Goal: Transaction & Acquisition: Download file/media

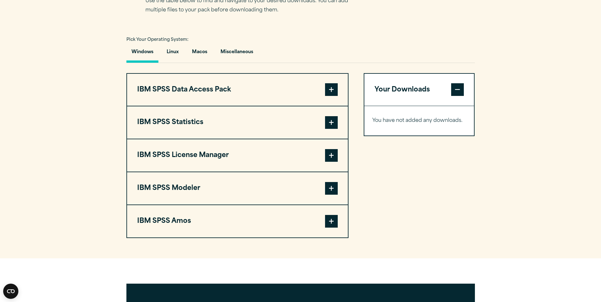
scroll to position [443, 0]
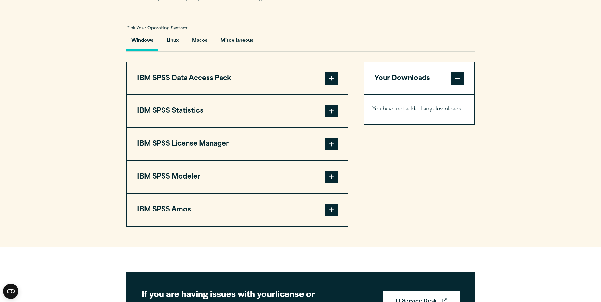
click at [331, 117] on span at bounding box center [331, 111] width 13 height 13
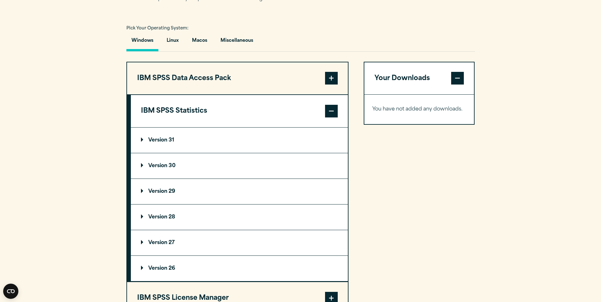
click at [175, 176] on summary "Version 30" at bounding box center [239, 165] width 217 height 25
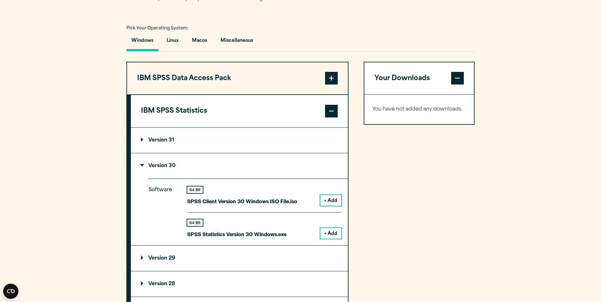
click at [324, 239] on button "+ Add" at bounding box center [330, 233] width 21 height 11
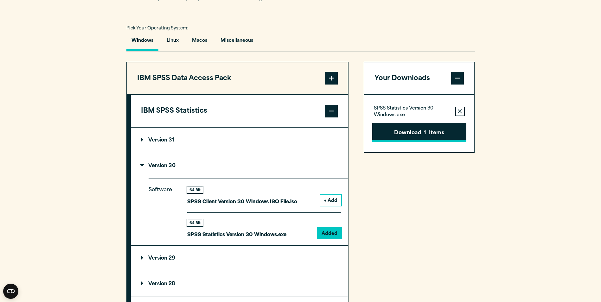
click at [440, 142] on button "Download 1 Items" at bounding box center [419, 133] width 94 height 20
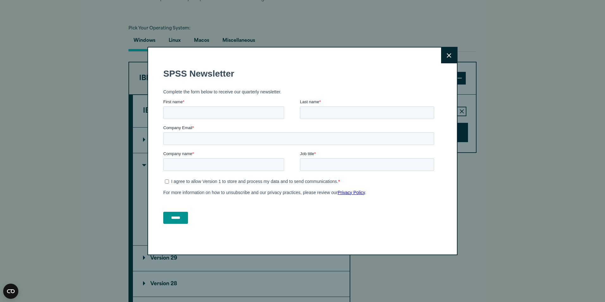
click at [449, 49] on button "Close" at bounding box center [449, 55] width 16 height 16
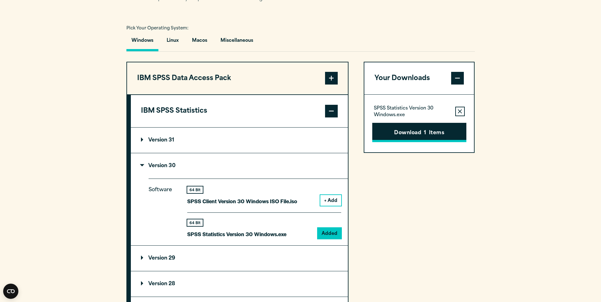
click at [429, 142] on button "Download 1 Items" at bounding box center [419, 133] width 94 height 20
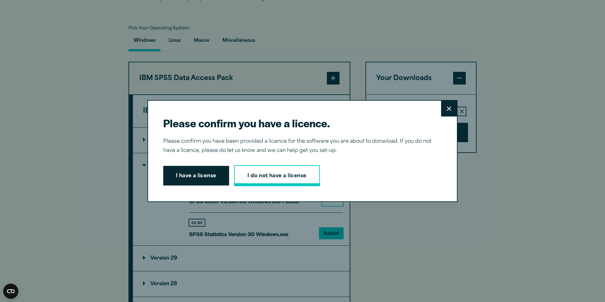
click at [266, 174] on link "I do not have a license" at bounding box center [277, 175] width 86 height 21
drag, startPoint x: 221, startPoint y: 171, endPoint x: 219, endPoint y: 175, distance: 4.3
click at [220, 174] on button "I have a license" at bounding box center [196, 176] width 66 height 20
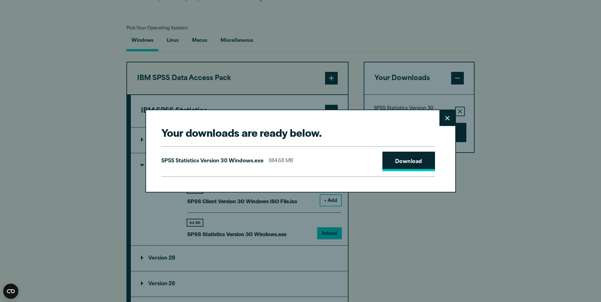
click at [387, 154] on link "Download" at bounding box center [408, 162] width 53 height 20
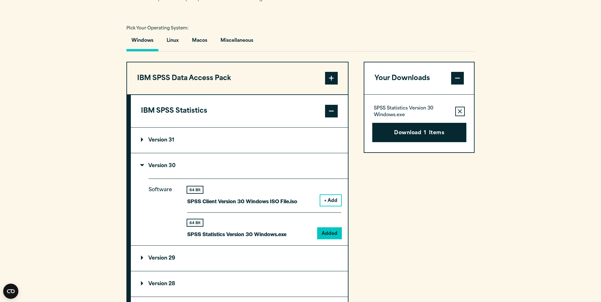
click at [533, 34] on div "Your downloads are ready below. Close SPSS Statistics Version 30 Windows.exe 88…" at bounding box center [300, 151] width 601 height 302
click at [533, 34] on section "Select your software downloads Use the table below to find and navigate to your…" at bounding box center [300, 206] width 601 height 524
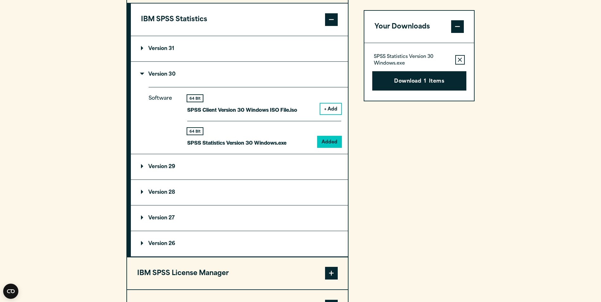
scroll to position [538, 0]
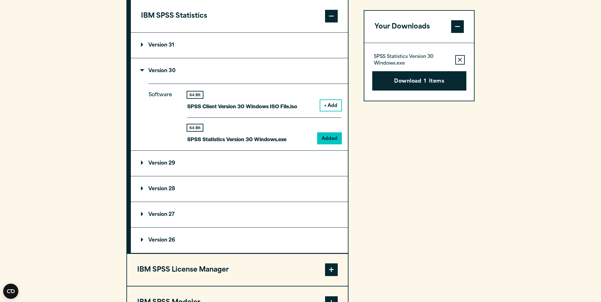
click at [324, 111] on button "+ Add" at bounding box center [330, 105] width 21 height 11
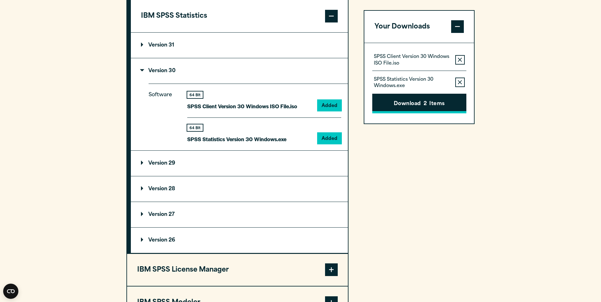
drag, startPoint x: 468, startPoint y: 84, endPoint x: 465, endPoint y: 106, distance: 22.3
click at [465, 106] on div "SPSS Client Version 30 Windows ISO File.iso Remove this item from your software…" at bounding box center [419, 83] width 110 height 80
drag, startPoint x: 465, startPoint y: 106, endPoint x: 446, endPoint y: 100, distance: 20.4
click at [446, 100] on button "Download 2 Items" at bounding box center [419, 104] width 94 height 20
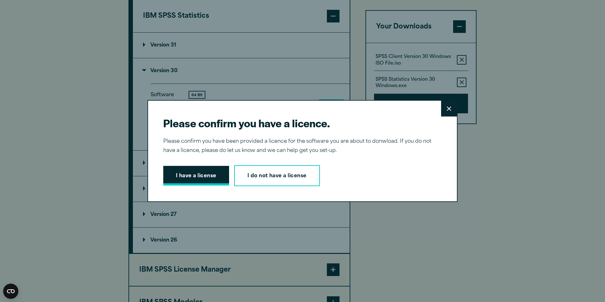
click at [203, 172] on button "I have a license" at bounding box center [196, 176] width 66 height 20
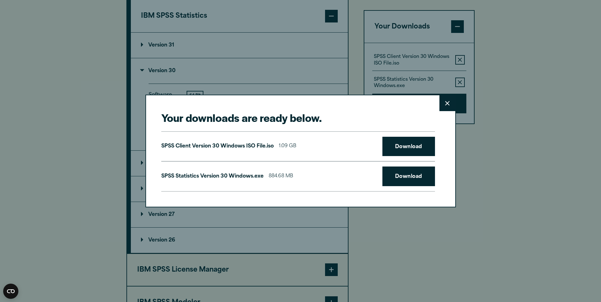
drag, startPoint x: 299, startPoint y: 173, endPoint x: 317, endPoint y: 174, distance: 18.1
click at [314, 174] on div "SPSS Statistics Version 30 Windows.exe 884.68 MB Download" at bounding box center [298, 176] width 274 height 30
click at [396, 151] on link "Download" at bounding box center [408, 147] width 53 height 20
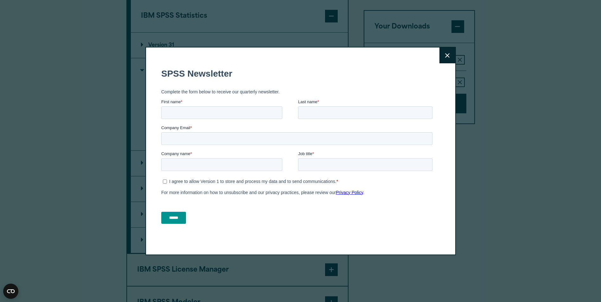
drag, startPoint x: 448, startPoint y: 54, endPoint x: 451, endPoint y: 54, distance: 3.5
click at [448, 54] on icon at bounding box center [447, 55] width 4 height 4
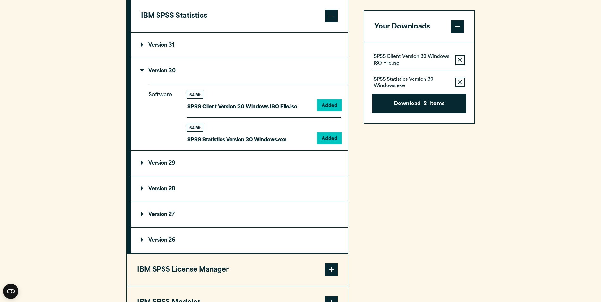
drag, startPoint x: 372, startPoint y: 109, endPoint x: 385, endPoint y: 105, distance: 12.8
click at [376, 108] on button "Download 2 Items" at bounding box center [419, 104] width 94 height 20
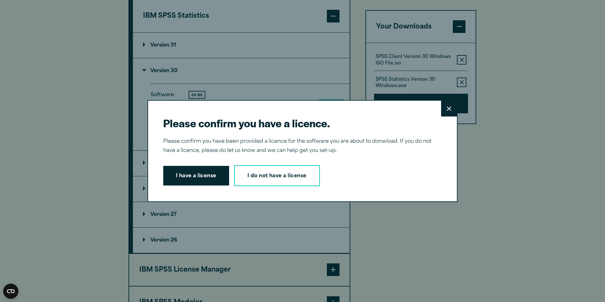
click at [426, 94] on div "Please confirm you have a licence. Close Please confirm you have been provided …" at bounding box center [302, 151] width 605 height 302
click at [451, 100] on div "Please confirm you have a licence. Close Please confirm you have been provided …" at bounding box center [303, 151] width 310 height 102
click at [444, 106] on button "Close" at bounding box center [449, 109] width 16 height 16
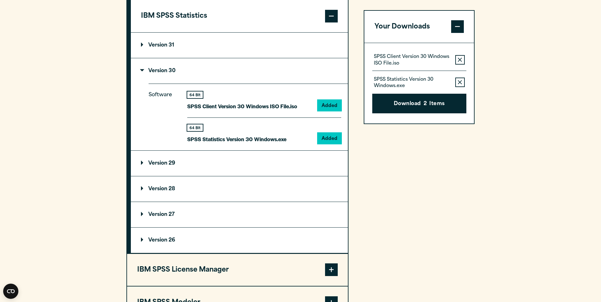
click at [415, 104] on button "Download 2 Items" at bounding box center [419, 104] width 94 height 20
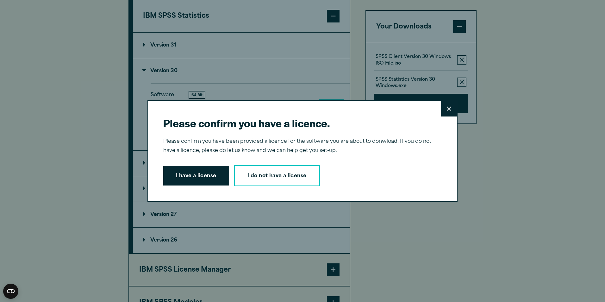
drag, startPoint x: 185, startPoint y: 180, endPoint x: 192, endPoint y: 177, distance: 7.8
click at [188, 179] on button "I have a license" at bounding box center [196, 176] width 66 height 20
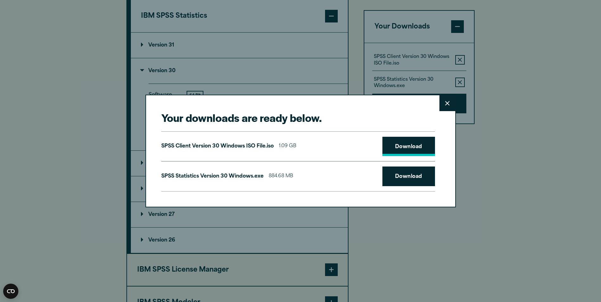
click at [421, 140] on link "Download" at bounding box center [408, 147] width 53 height 20
click at [401, 176] on link "Download" at bounding box center [408, 177] width 53 height 20
drag, startPoint x: 439, startPoint y: 100, endPoint x: 443, endPoint y: 98, distance: 4.1
click at [440, 99] on button "Close" at bounding box center [447, 103] width 16 height 16
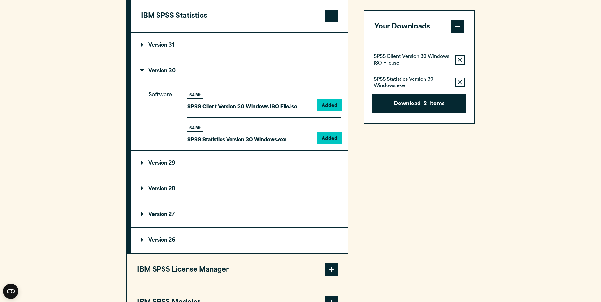
click at [448, 130] on div "Your downloads are ready below. Close SPSS Client Version 30 Windows ISO File.i…" at bounding box center [300, 186] width 310 height 113
click at [458, 27] on span at bounding box center [457, 27] width 13 height 13
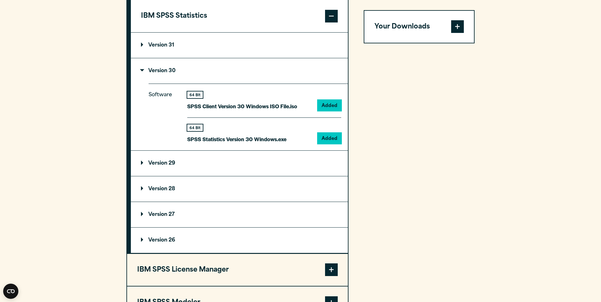
click at [458, 27] on span at bounding box center [457, 27] width 13 height 13
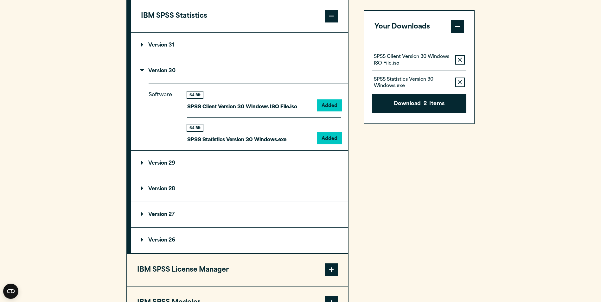
click at [458, 27] on span at bounding box center [457, 27] width 13 height 13
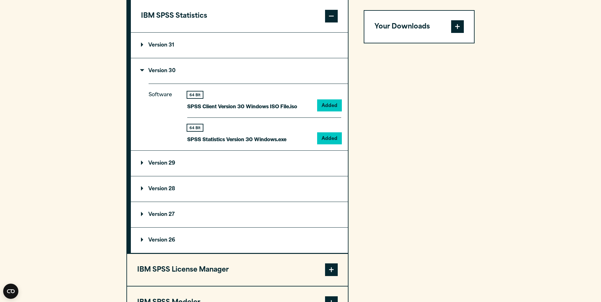
click at [459, 32] on span at bounding box center [457, 27] width 13 height 13
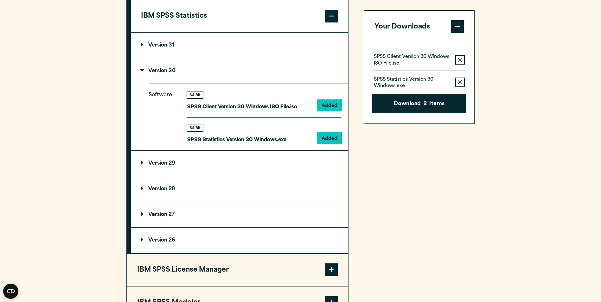
click at [461, 59] on icon "button" at bounding box center [459, 60] width 4 height 4
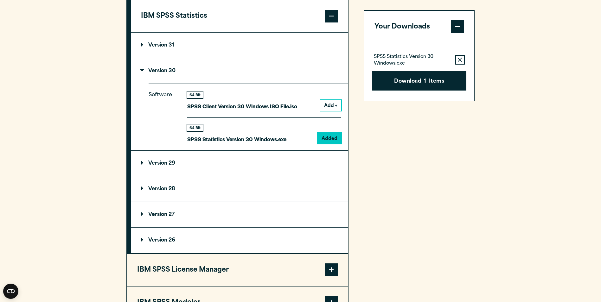
click at [461, 59] on icon "button" at bounding box center [459, 60] width 4 height 4
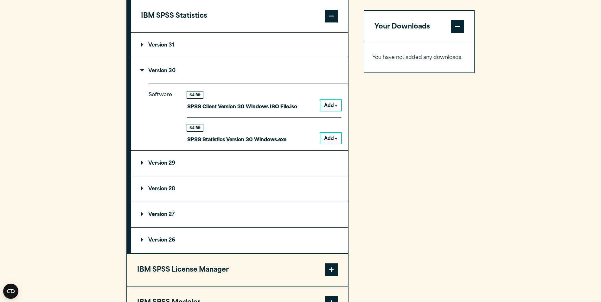
click at [454, 33] on span at bounding box center [457, 27] width 13 height 13
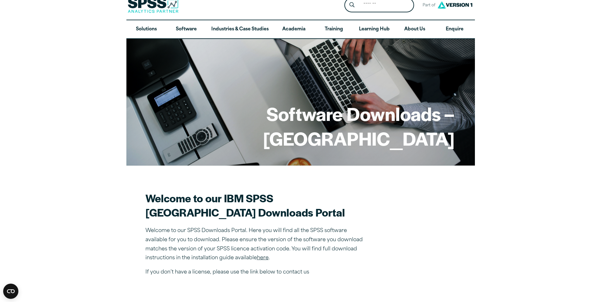
scroll to position [0, 0]
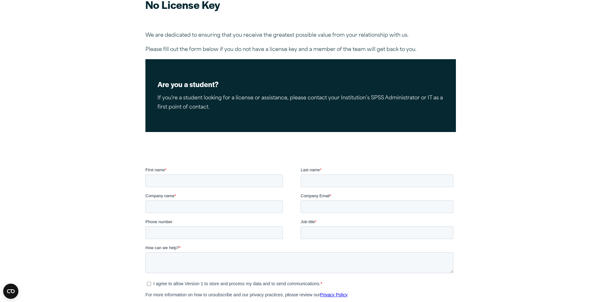
scroll to position [63, 0]
click at [191, 174] on div "First name *" at bounding box center [222, 177] width 155 height 20
click at [197, 181] on input "First name *" at bounding box center [213, 180] width 137 height 13
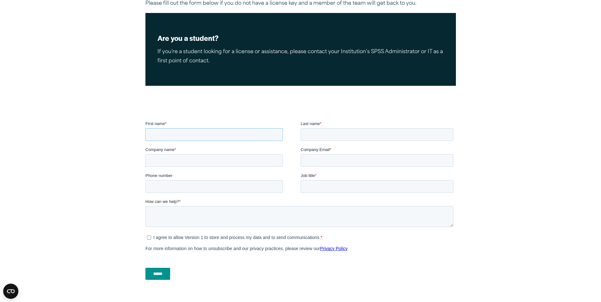
scroll to position [95, 0]
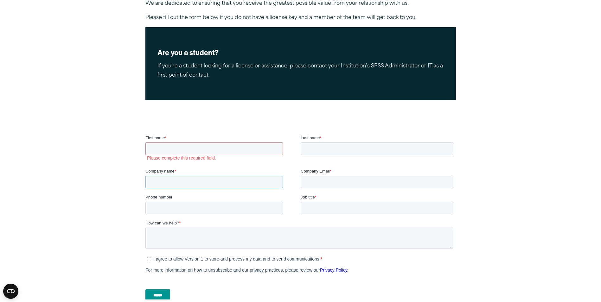
click at [200, 174] on div "Company name *" at bounding box center [222, 178] width 155 height 20
drag, startPoint x: 214, startPoint y: 149, endPoint x: 226, endPoint y: 149, distance: 11.7
click at [214, 149] on input "First name *" at bounding box center [213, 148] width 137 height 13
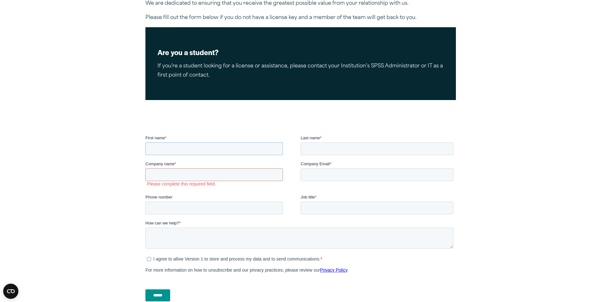
click at [233, 147] on input "First name *" at bounding box center [213, 148] width 137 height 13
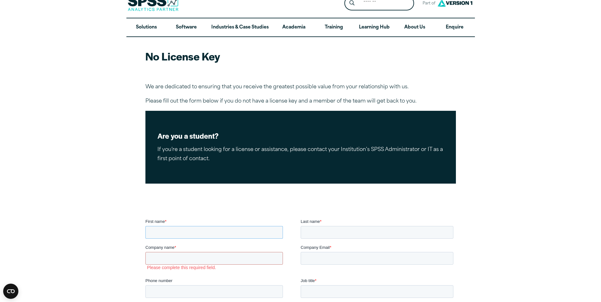
scroll to position [0, 0]
